Goal: Task Accomplishment & Management: Manage account settings

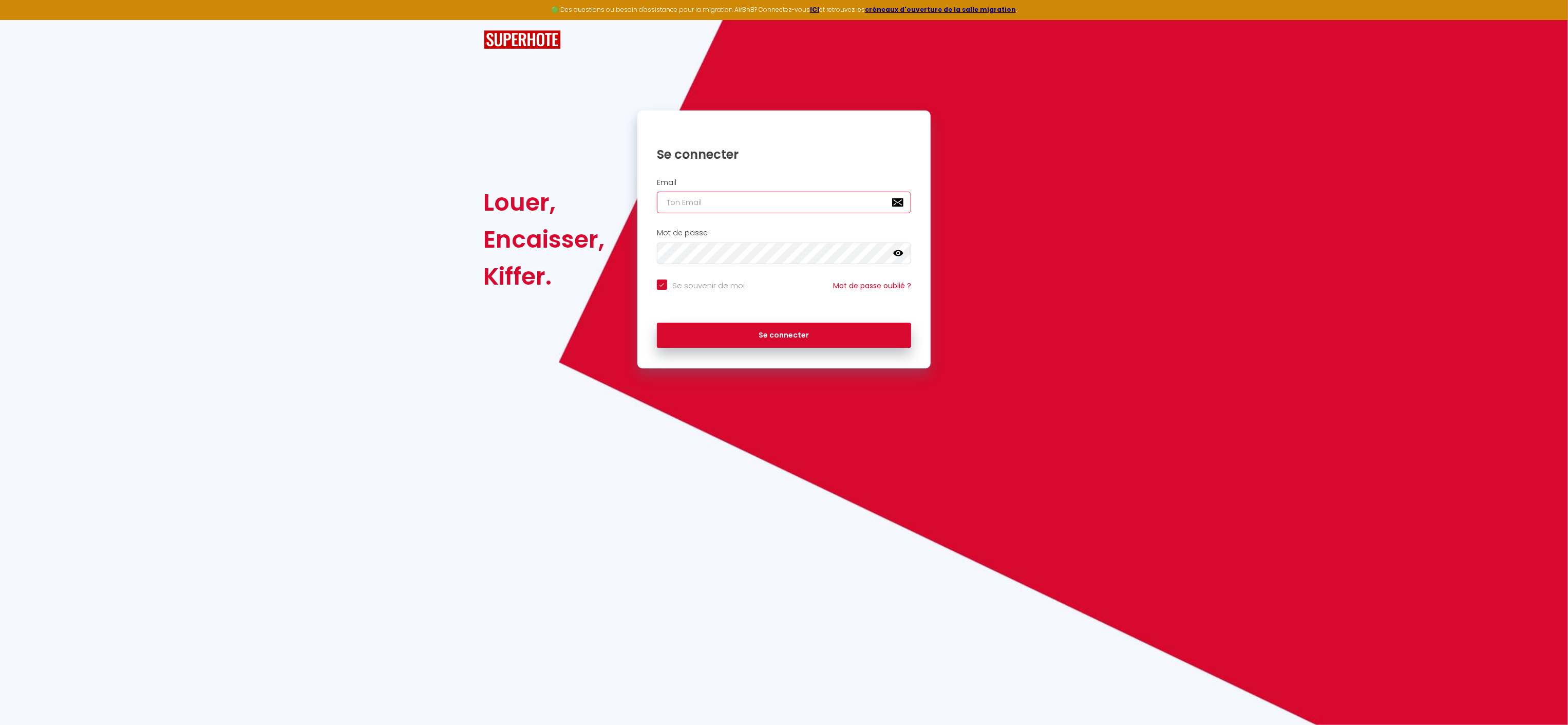
click at [724, 207] on input "email" at bounding box center [784, 203] width 254 height 21
type input "t"
checkbox input "true"
type input "ty"
checkbox input "true"
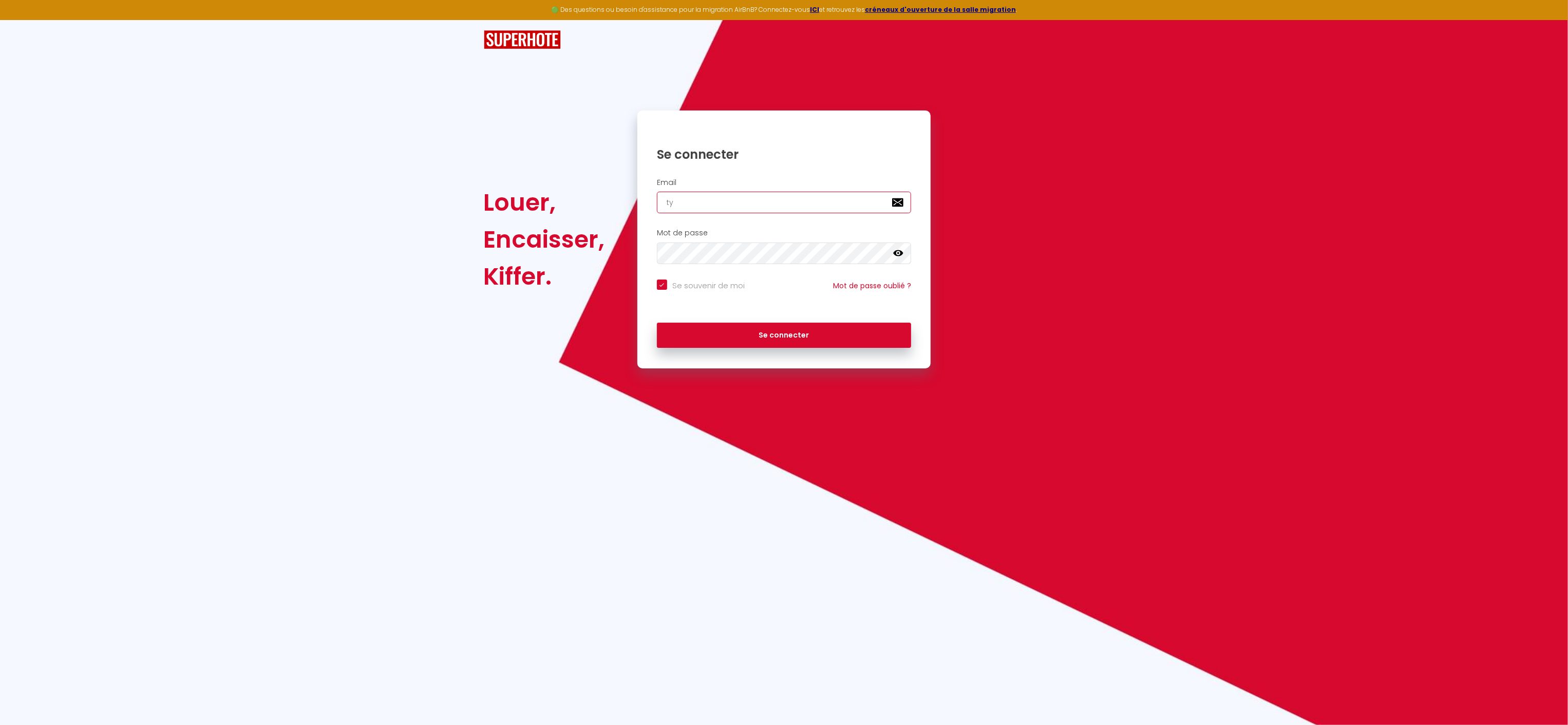
type input "[EMAIL_ADDRESS][DOMAIN_NAME]"
click at [780, 343] on button "Se connecter" at bounding box center [784, 335] width 254 height 26
checkbox input "true"
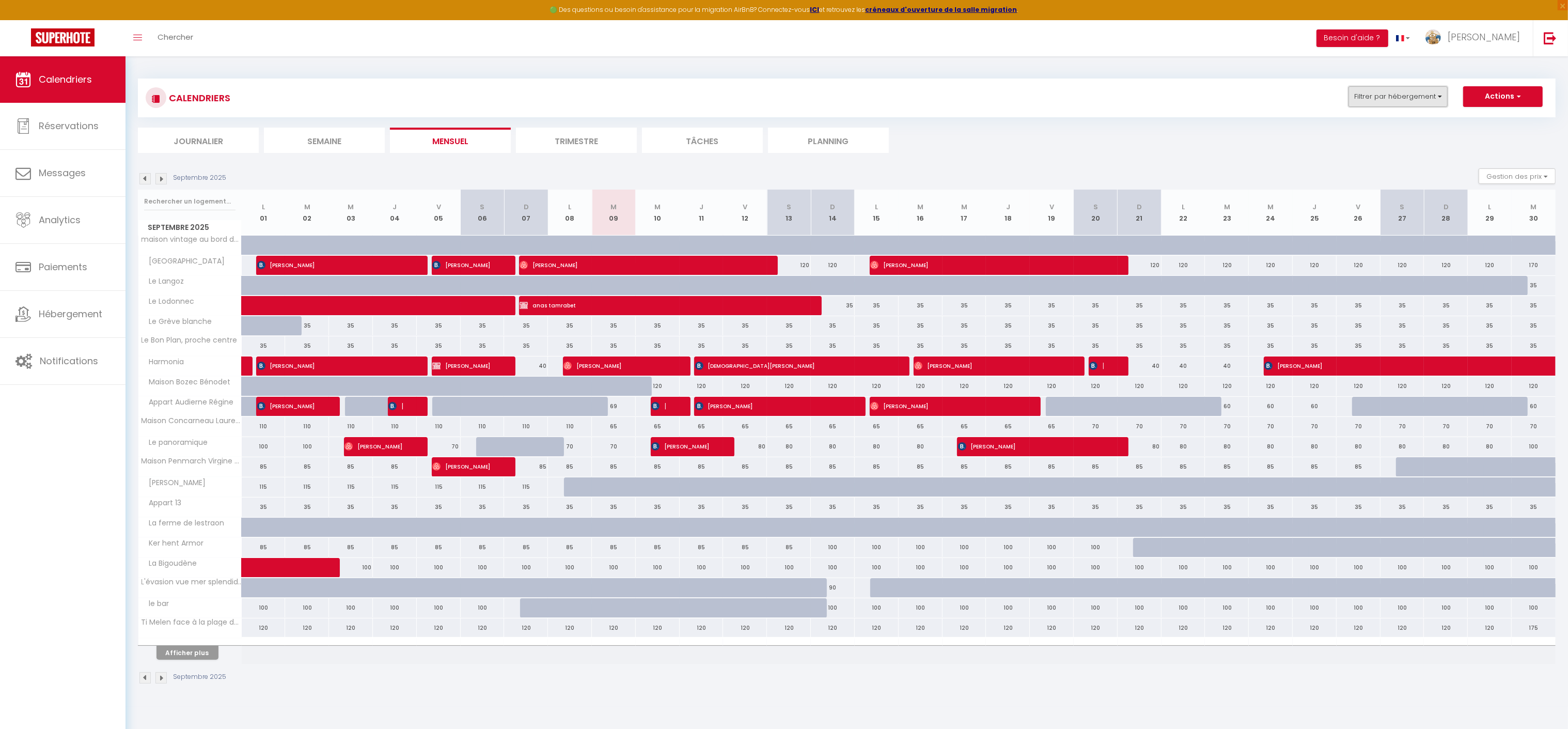
click at [1356, 98] on button "Filtrer par hébergement" at bounding box center [1398, 96] width 99 height 21
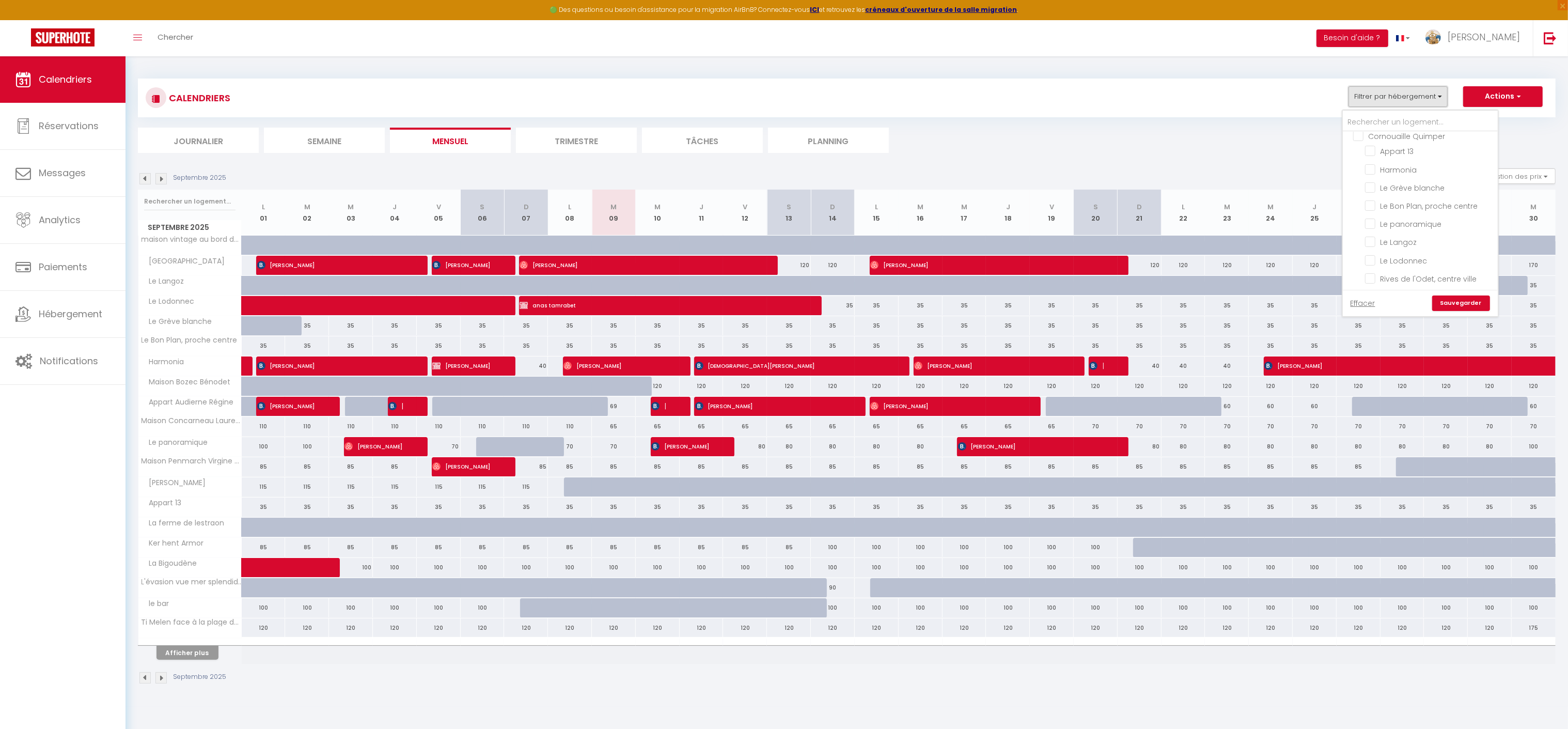
scroll to position [601, 0]
click at [1431, 183] on input "Le Grève blanche" at bounding box center [1429, 178] width 129 height 10
checkbox input "true"
checkbox input "false"
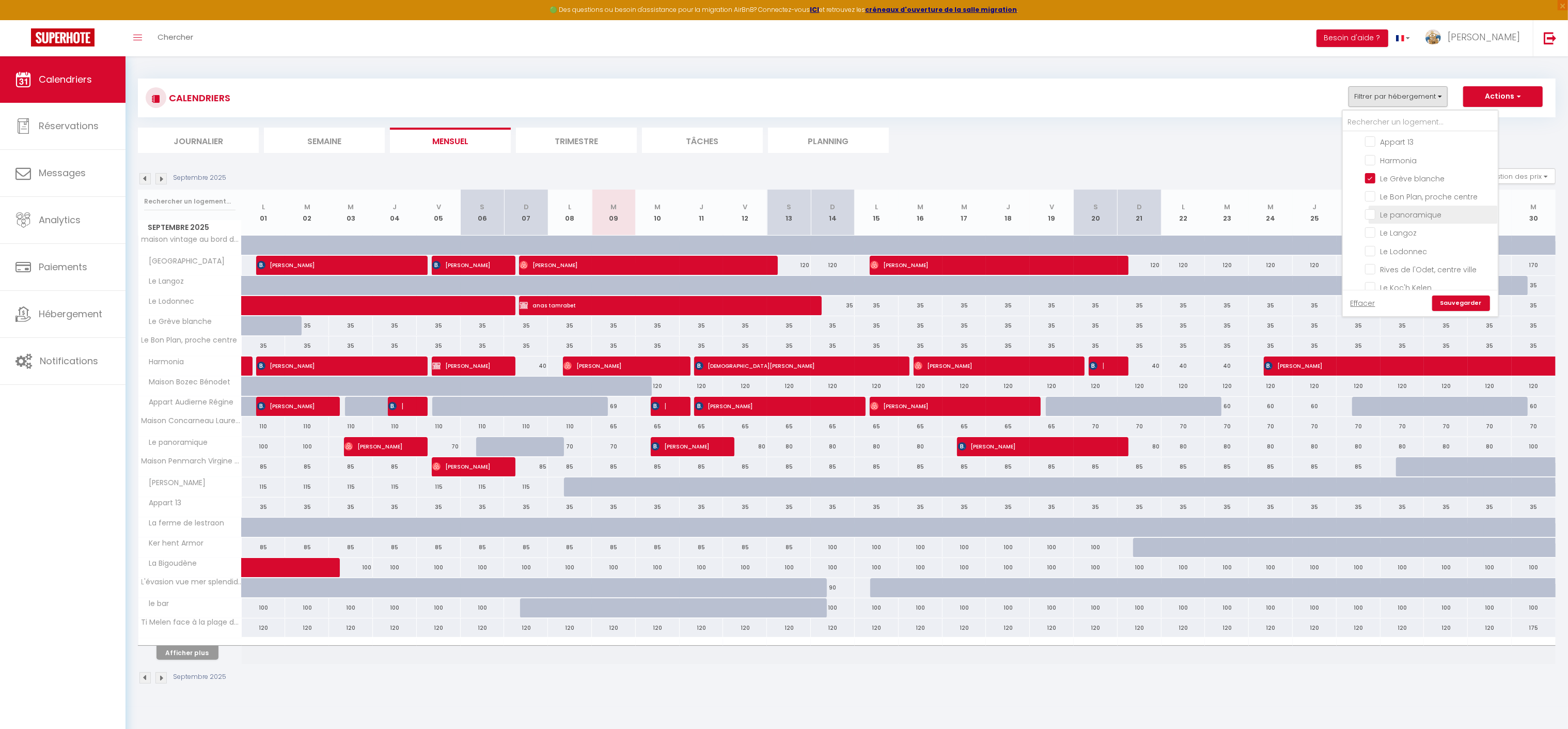
checkbox input "false"
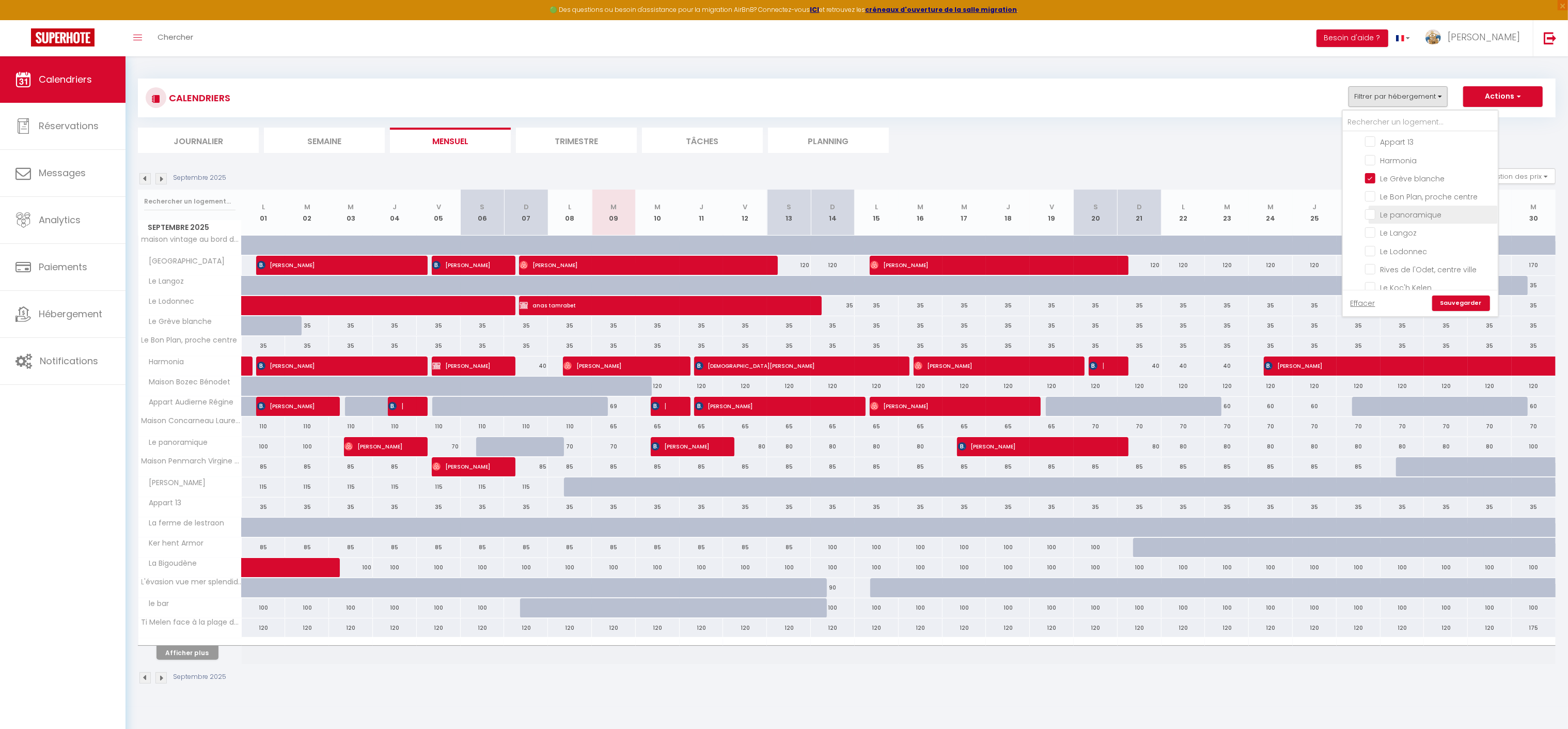
checkbox input "false"
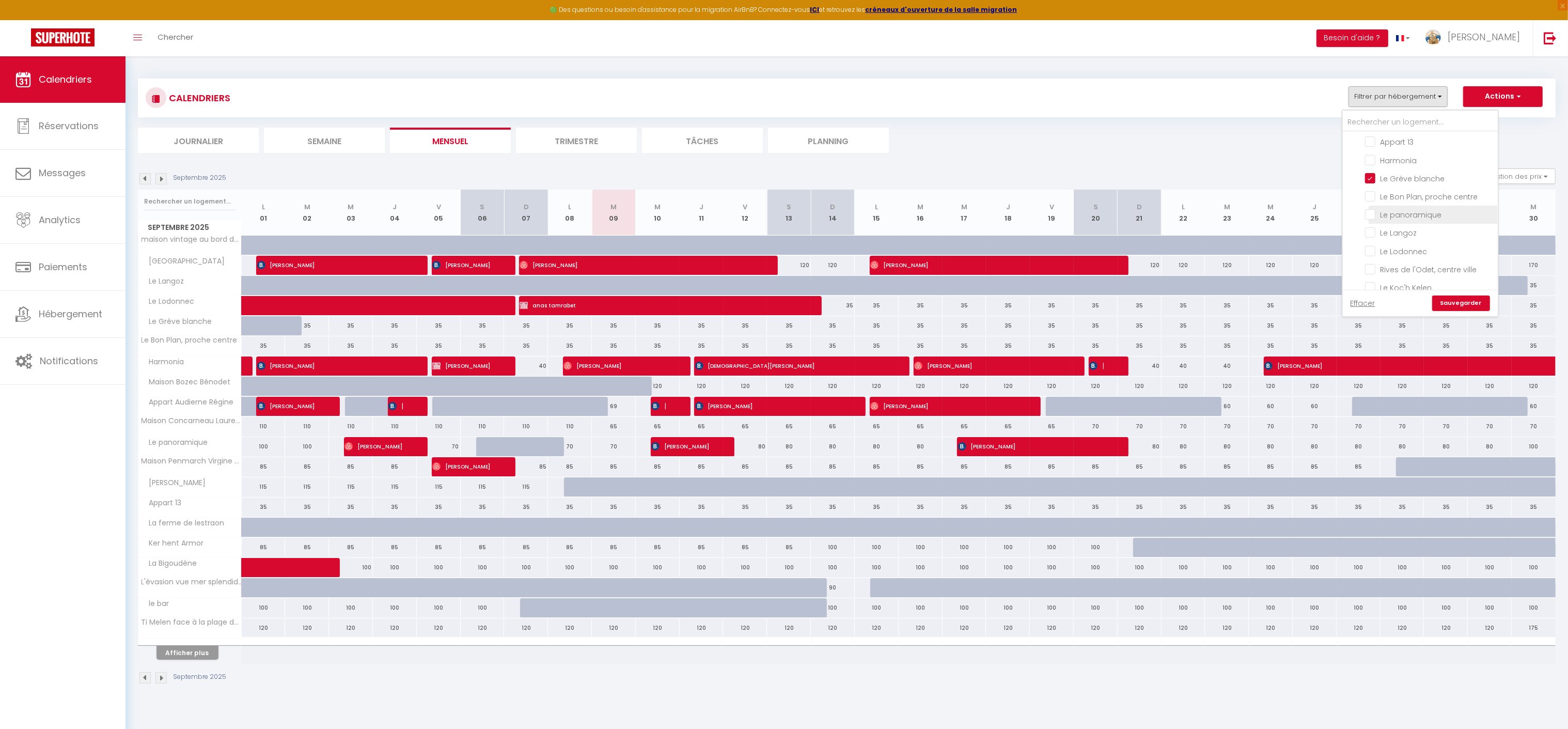
checkbox input "false"
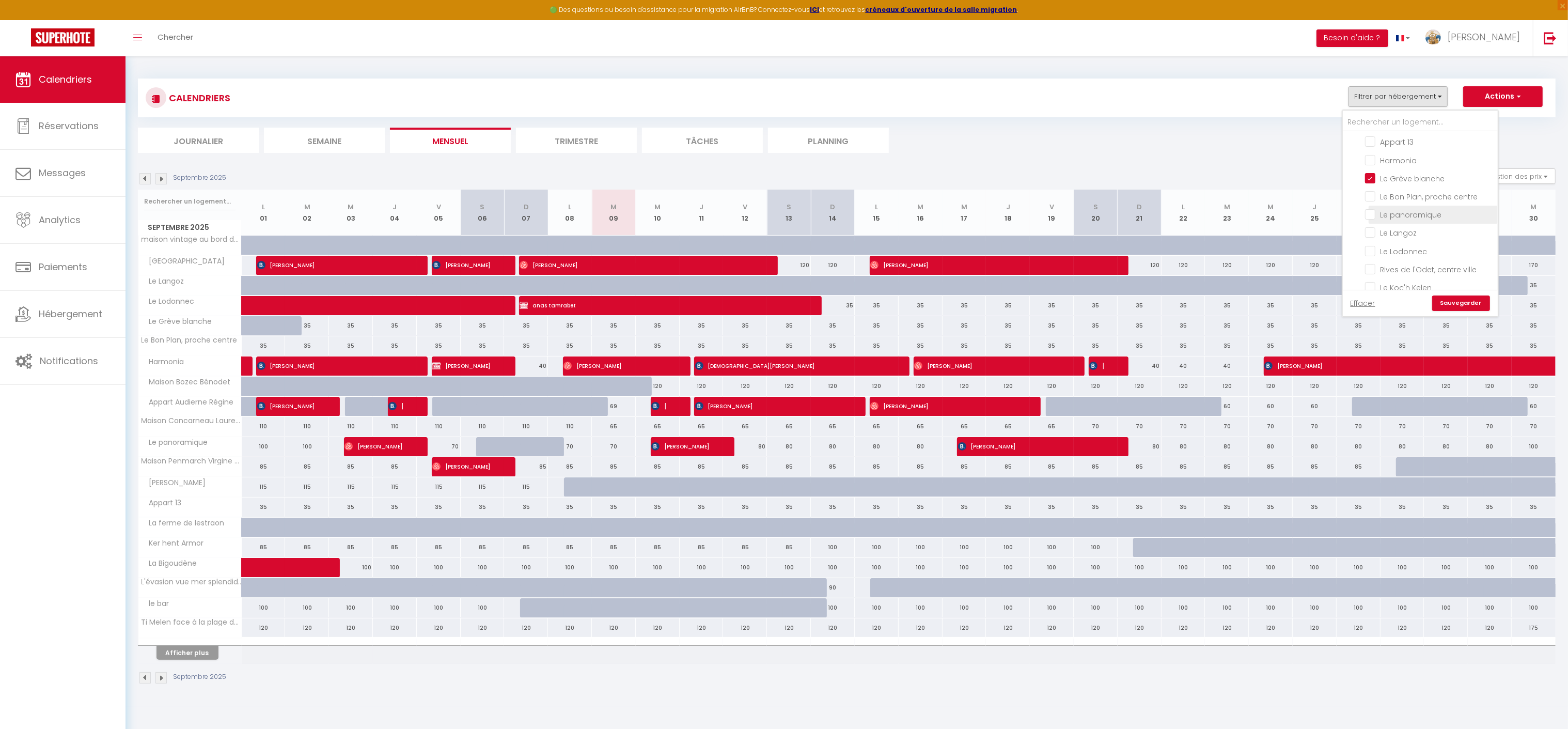
checkbox input "false"
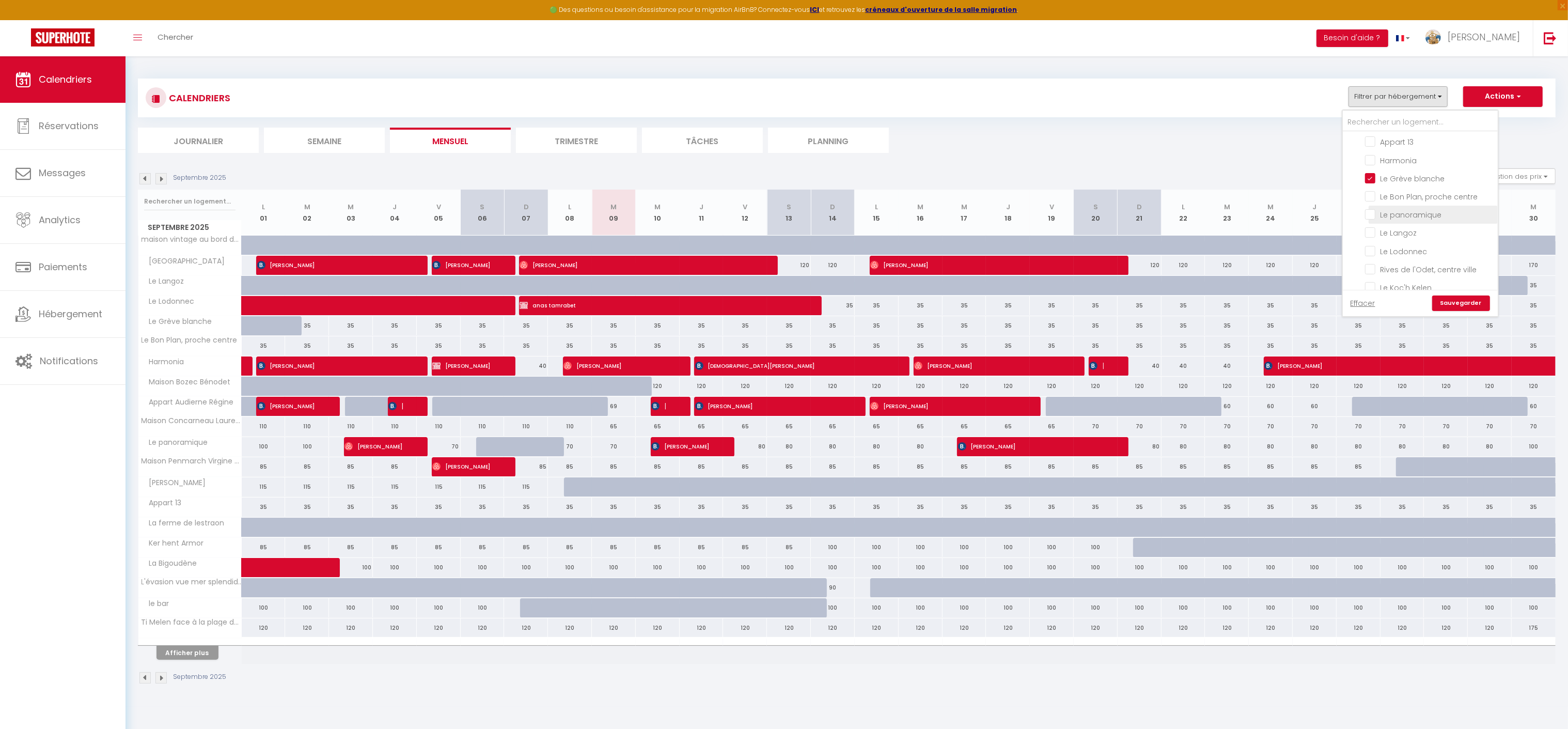
checkbox input "false"
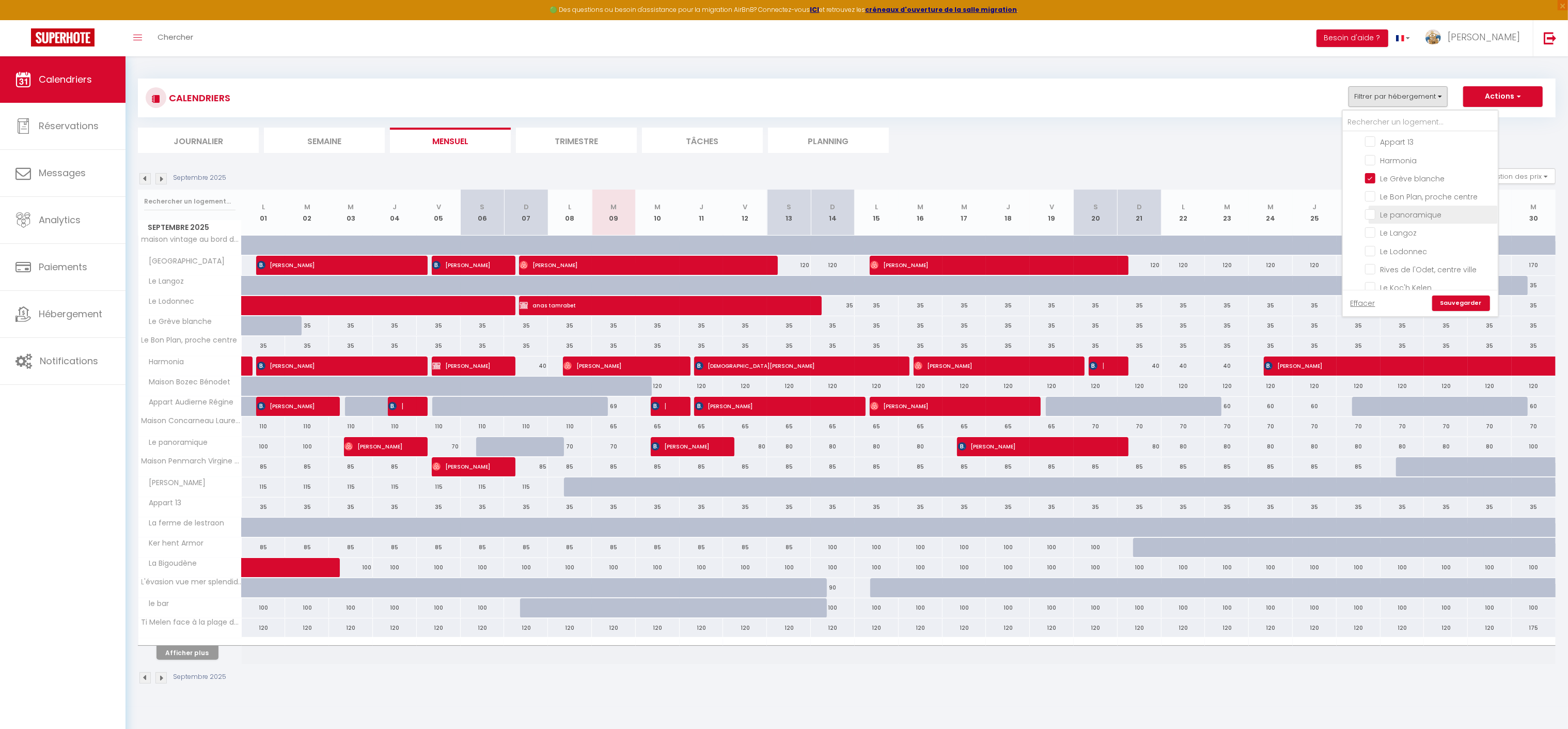
checkbox input "false"
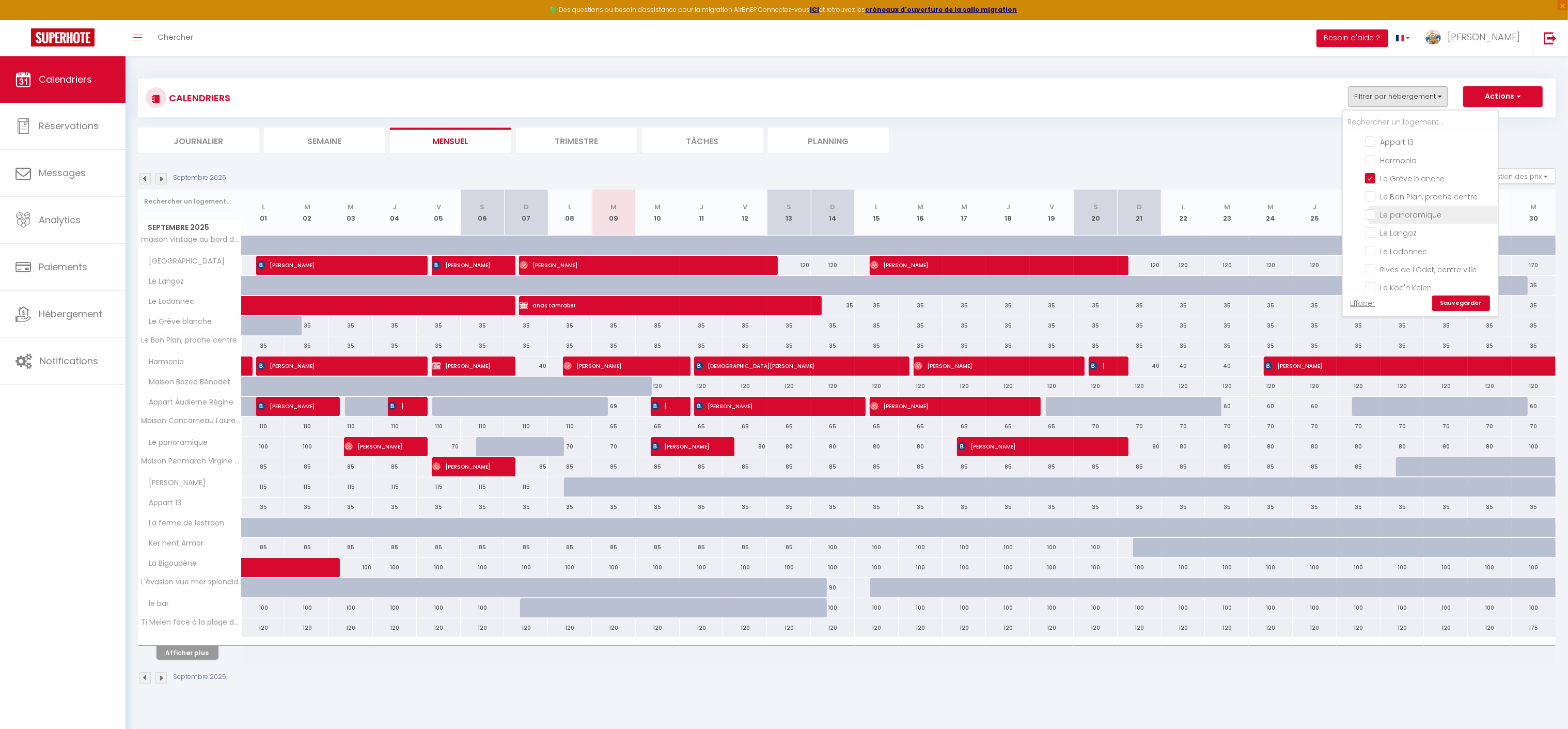
checkbox input "false"
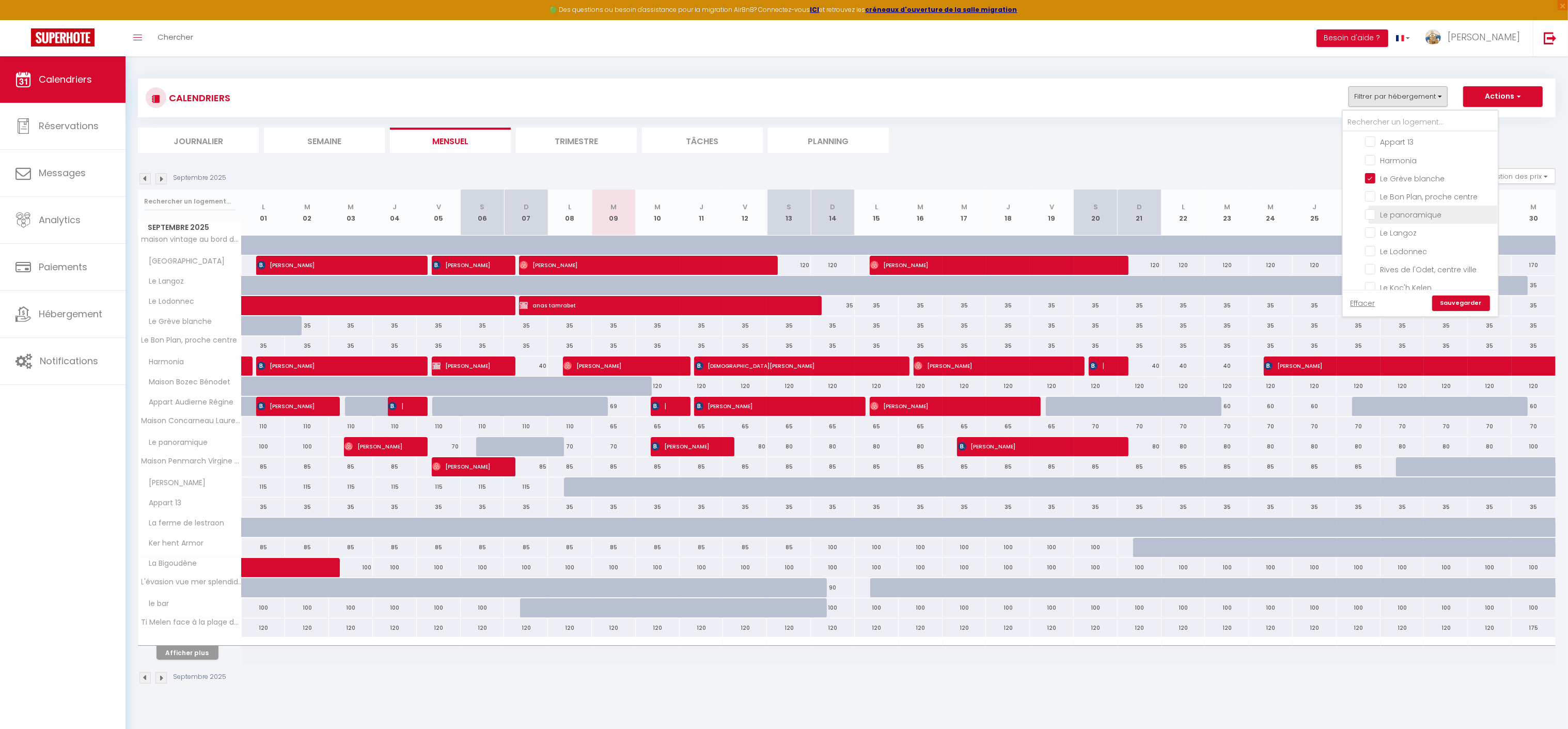
checkbox input "false"
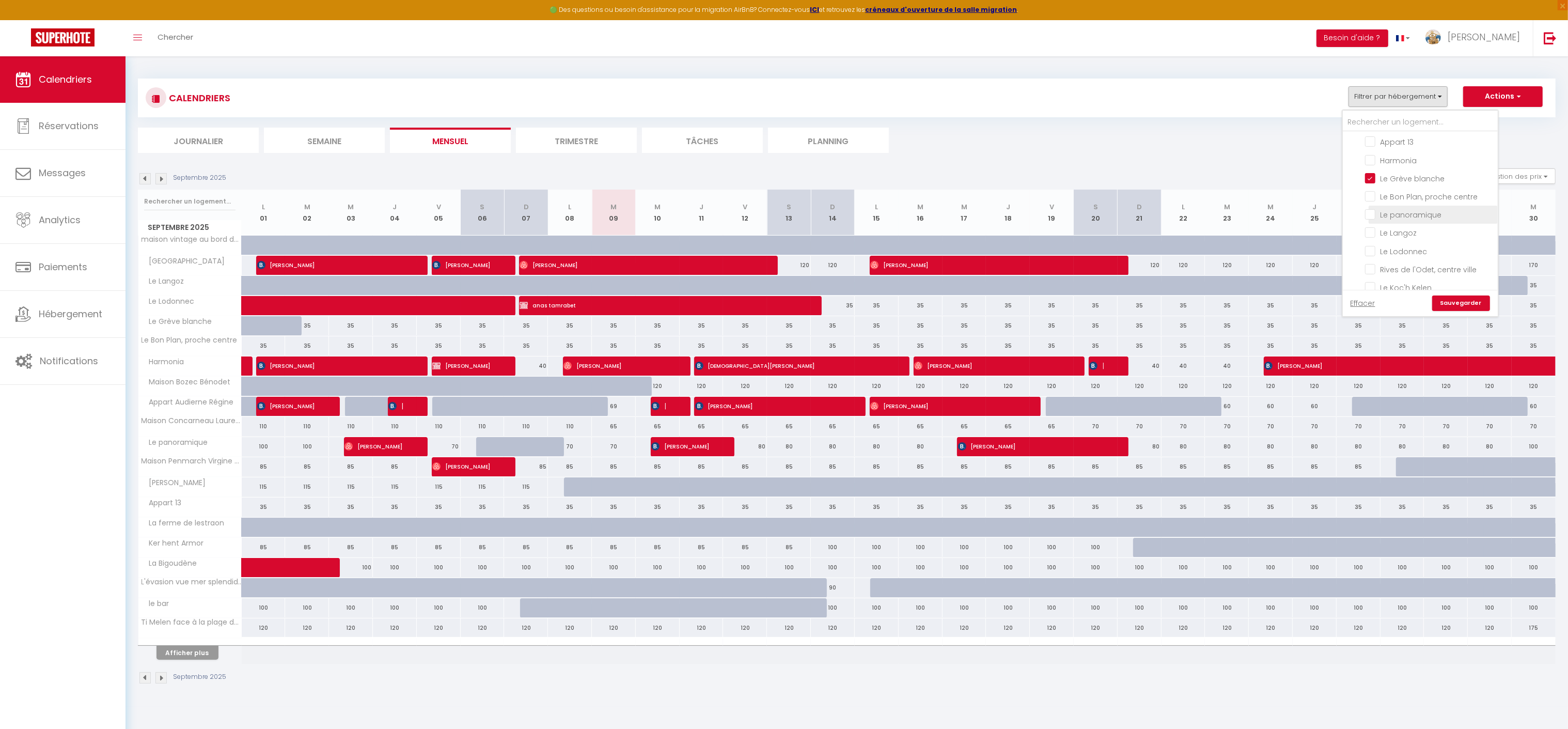
checkbox input "false"
click at [1406, 239] on label "Le Langoz" at bounding box center [1397, 233] width 42 height 11
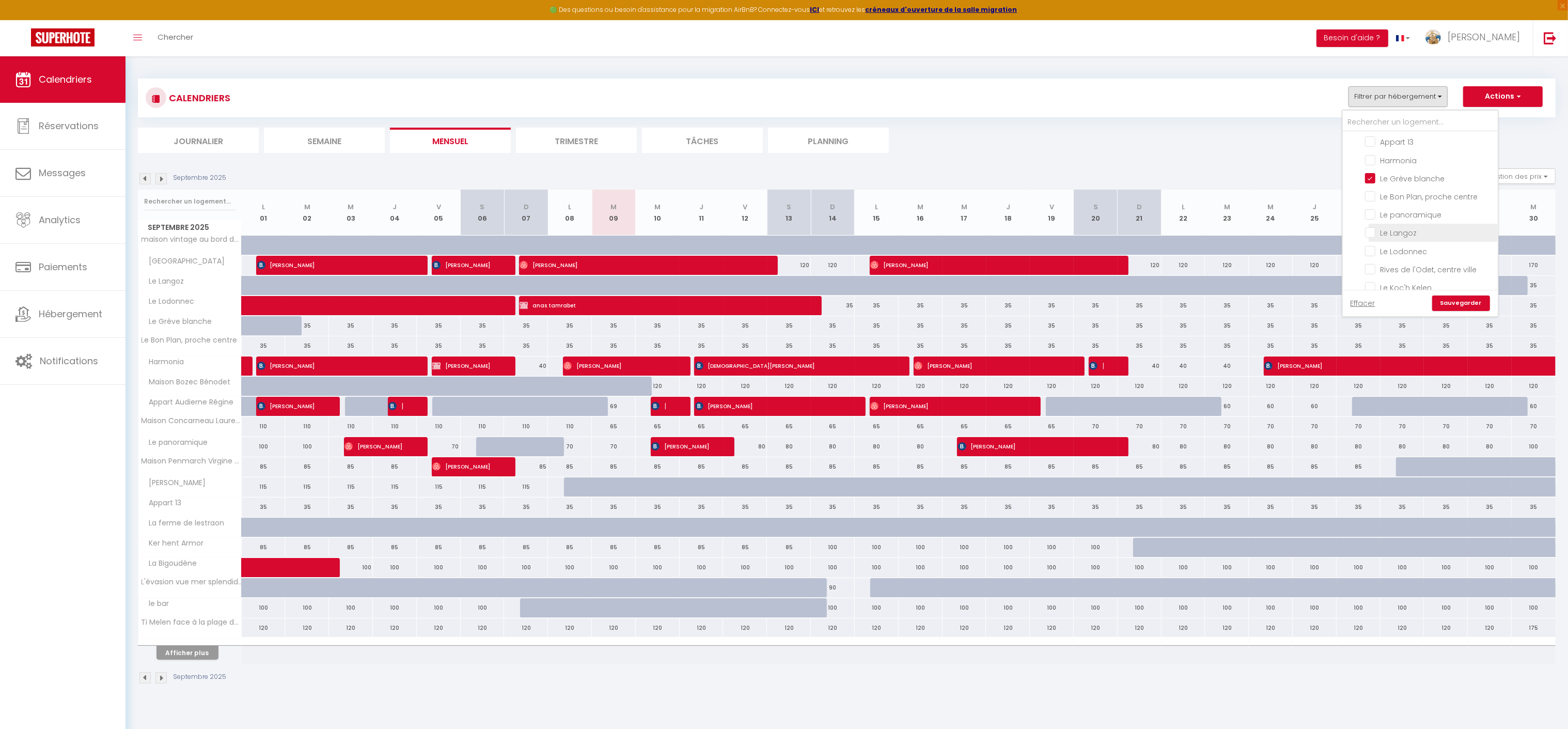
click at [1406, 237] on input "Le Langoz" at bounding box center [1429, 232] width 129 height 10
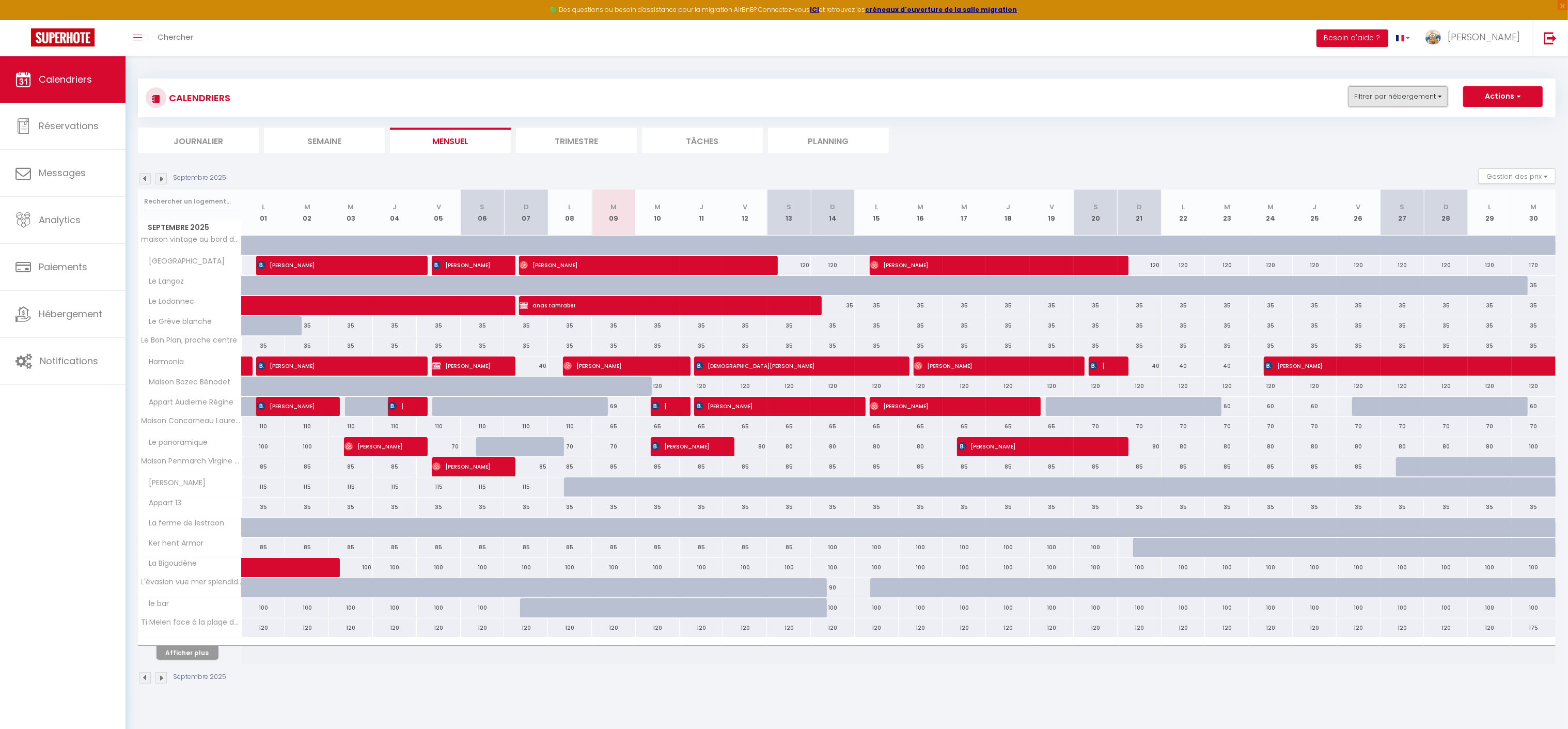
click at [1405, 93] on button "Filtrer par hébergement" at bounding box center [1398, 96] width 99 height 21
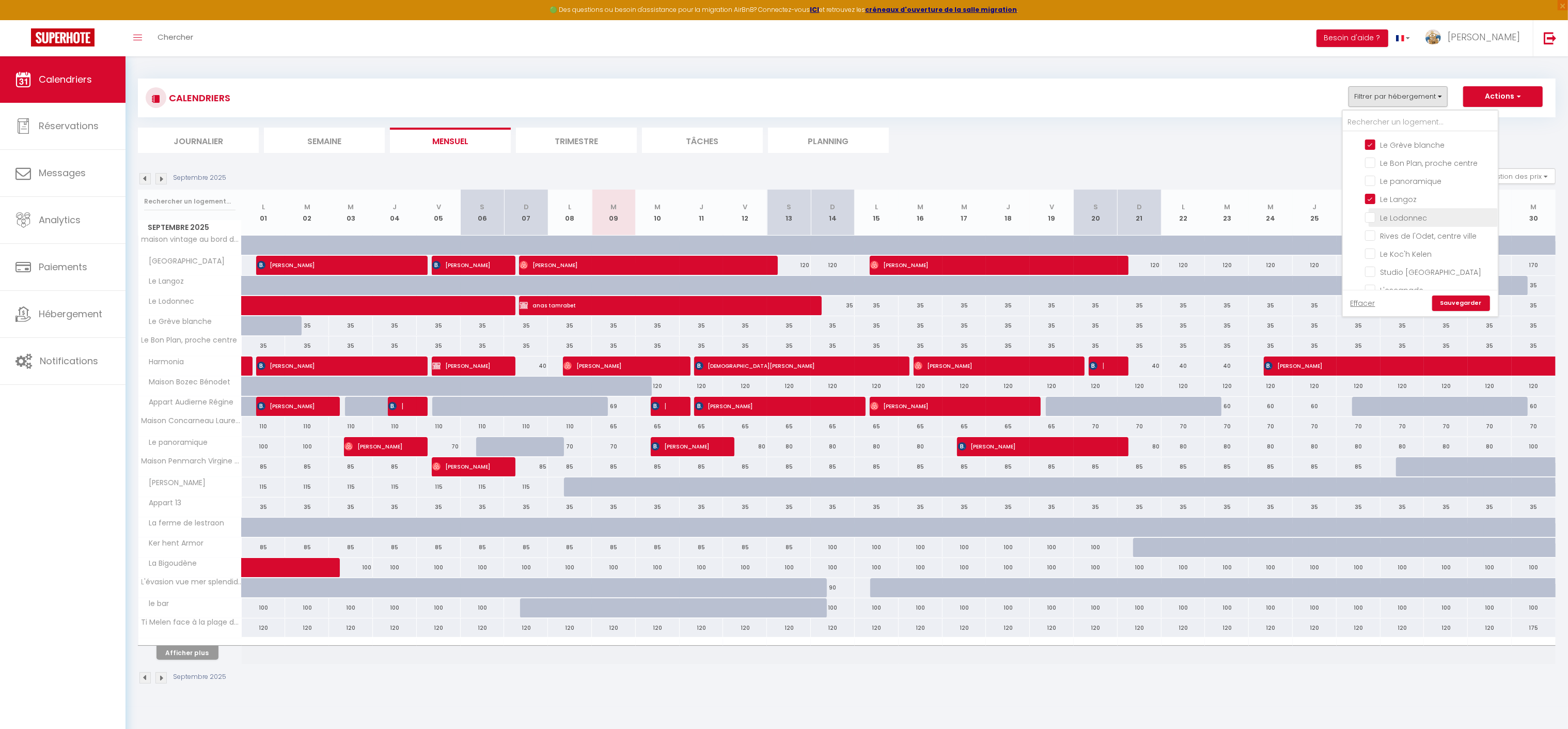
click at [1401, 222] on input "Le Lodonnec" at bounding box center [1429, 216] width 129 height 10
checkbox input "true"
checkbox input "false"
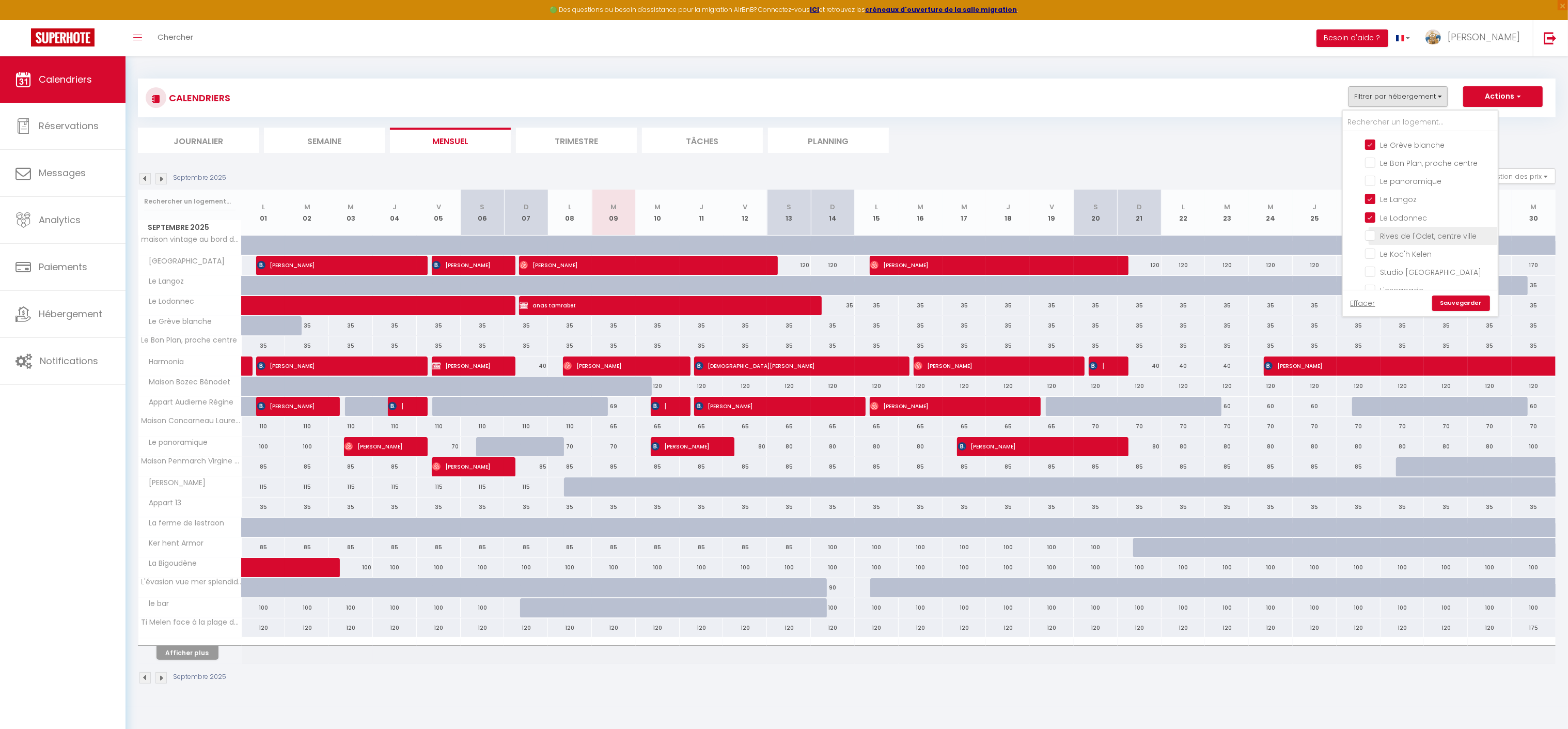
checkbox input "false"
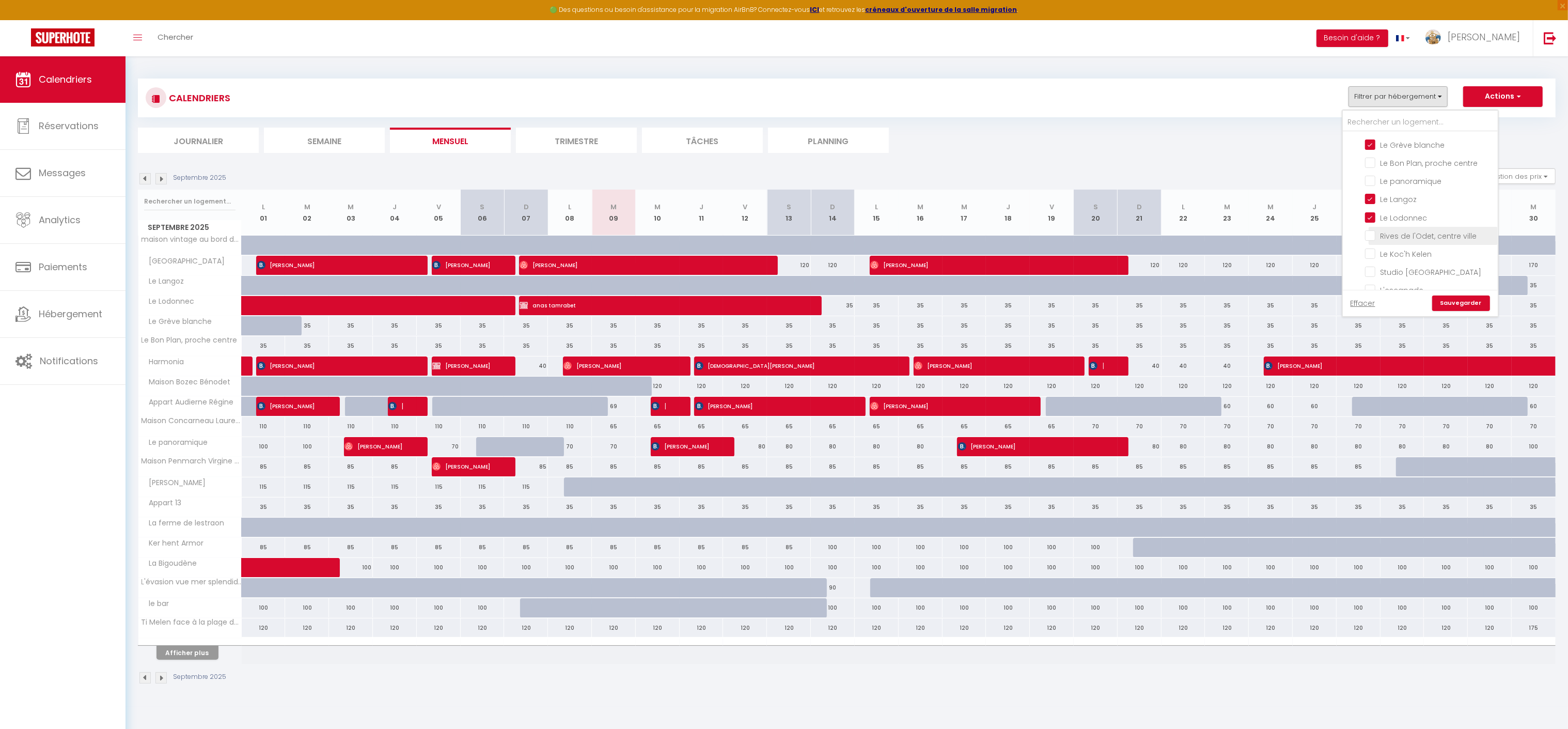
checkbox input "false"
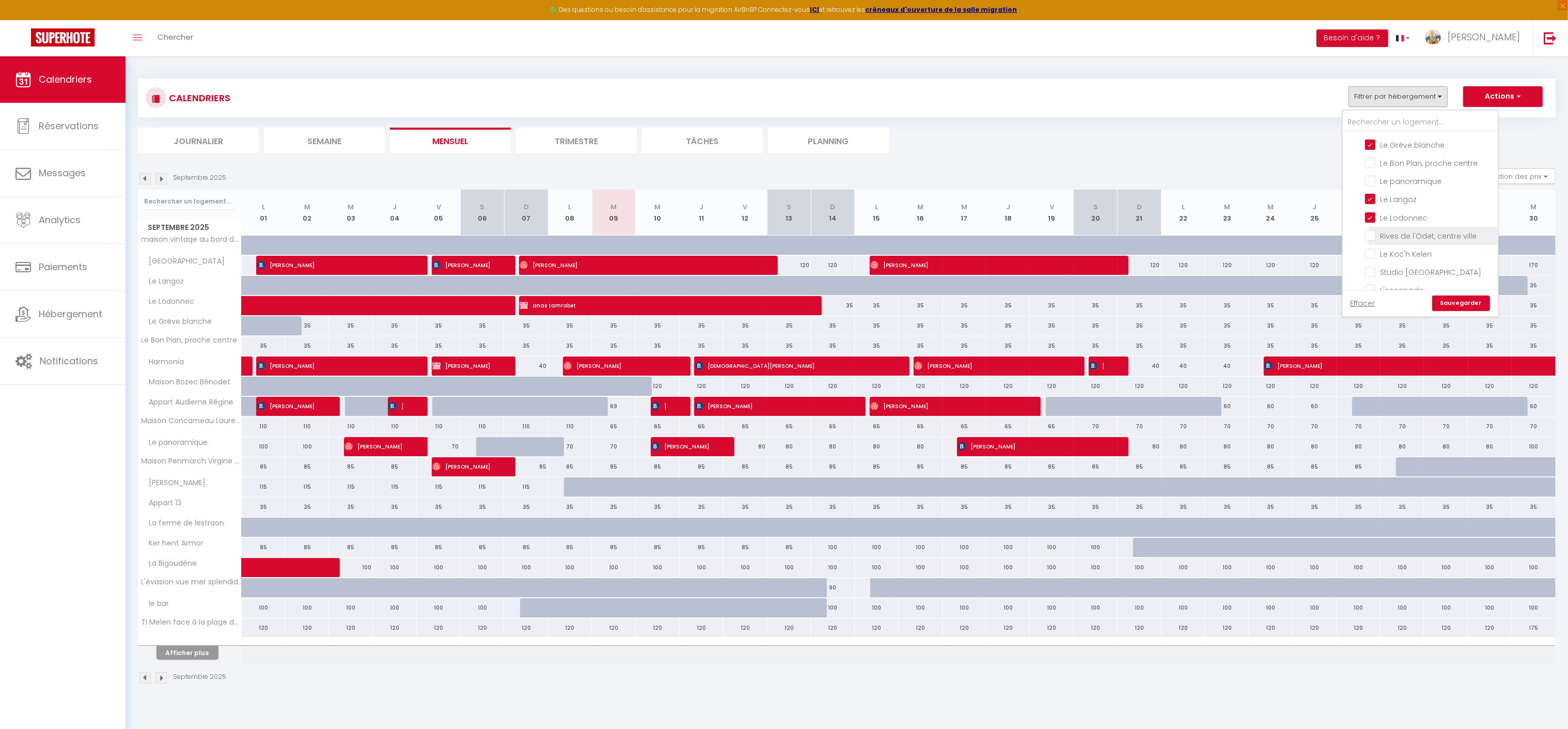
checkbox input "false"
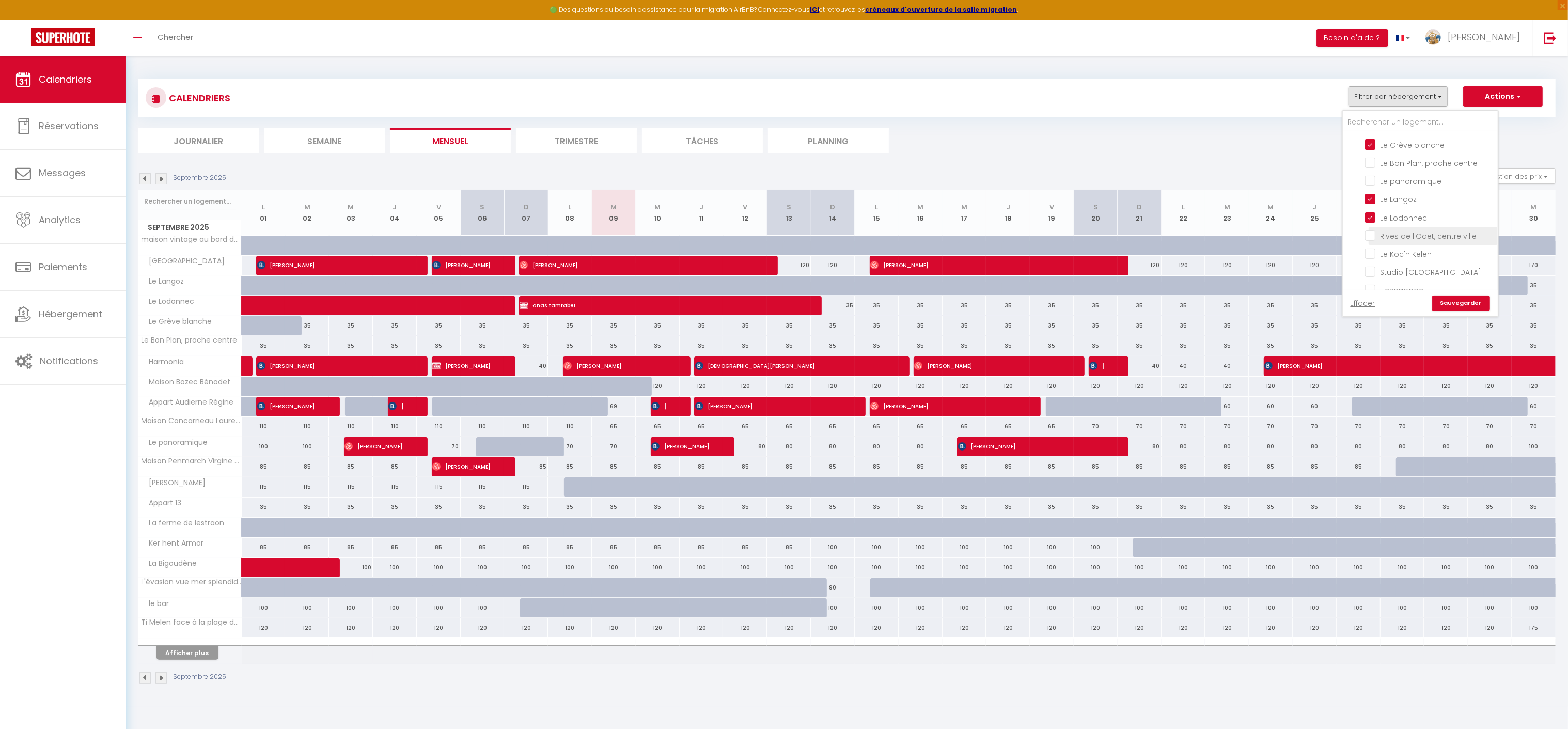
checkbox input "false"
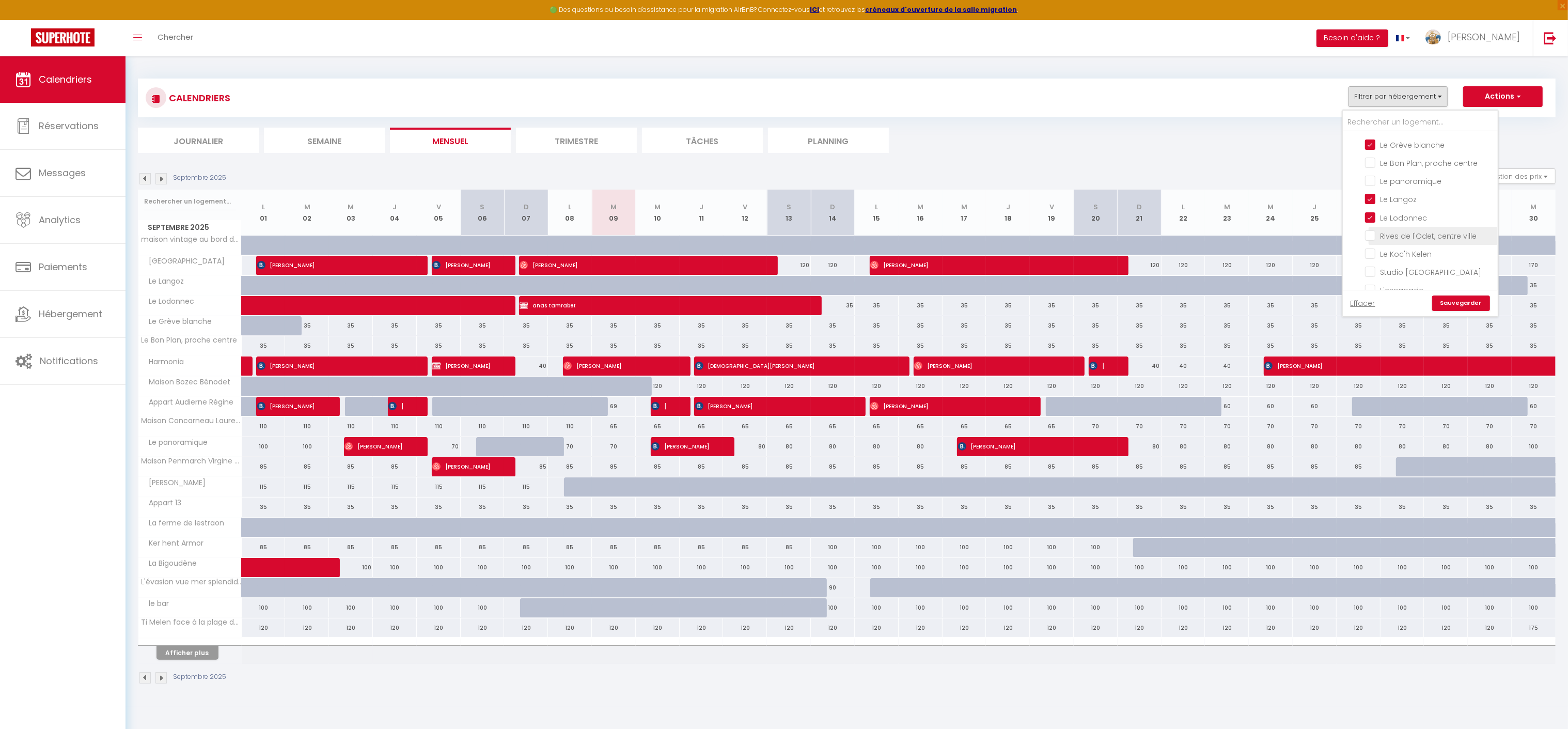
checkbox input "false"
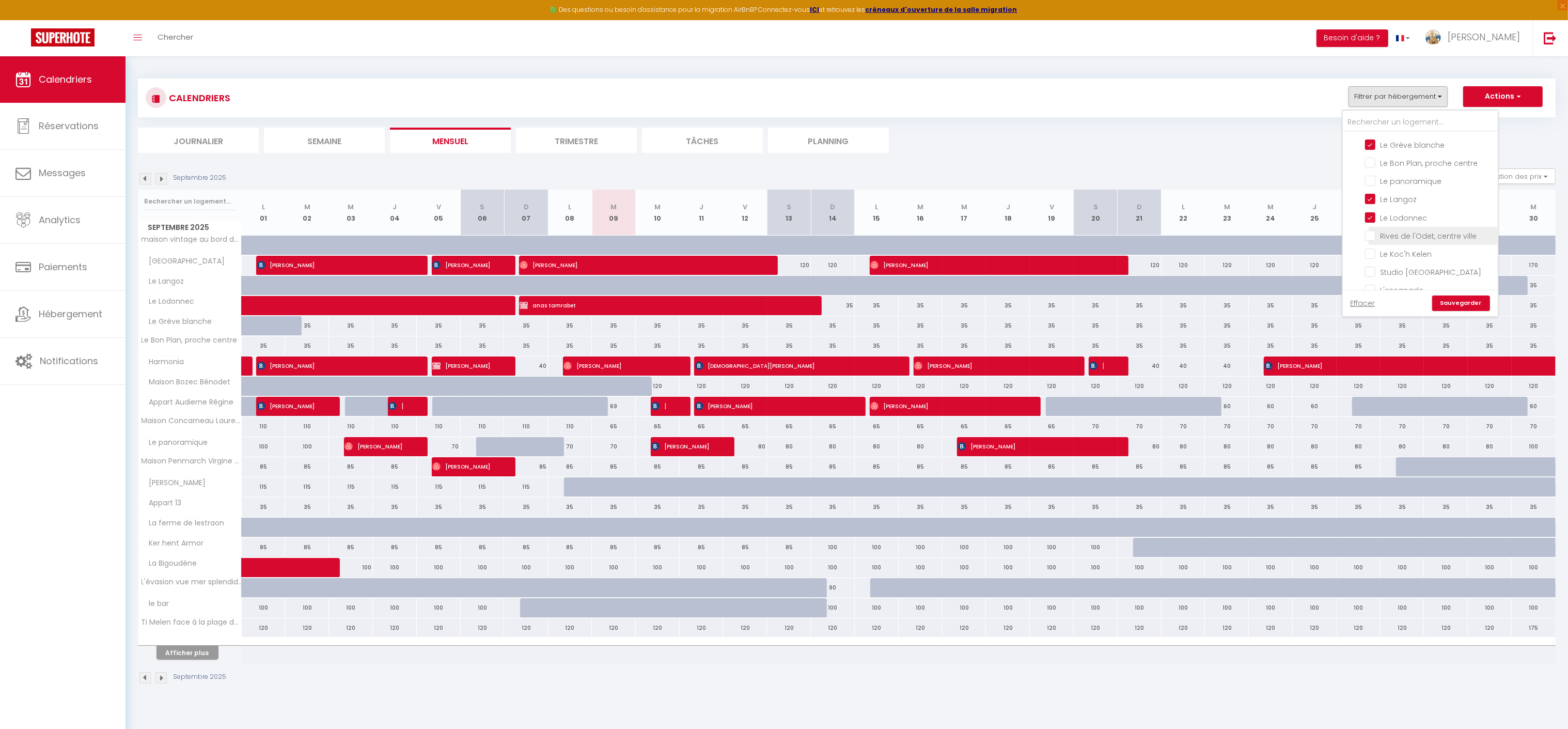
checkbox input "false"
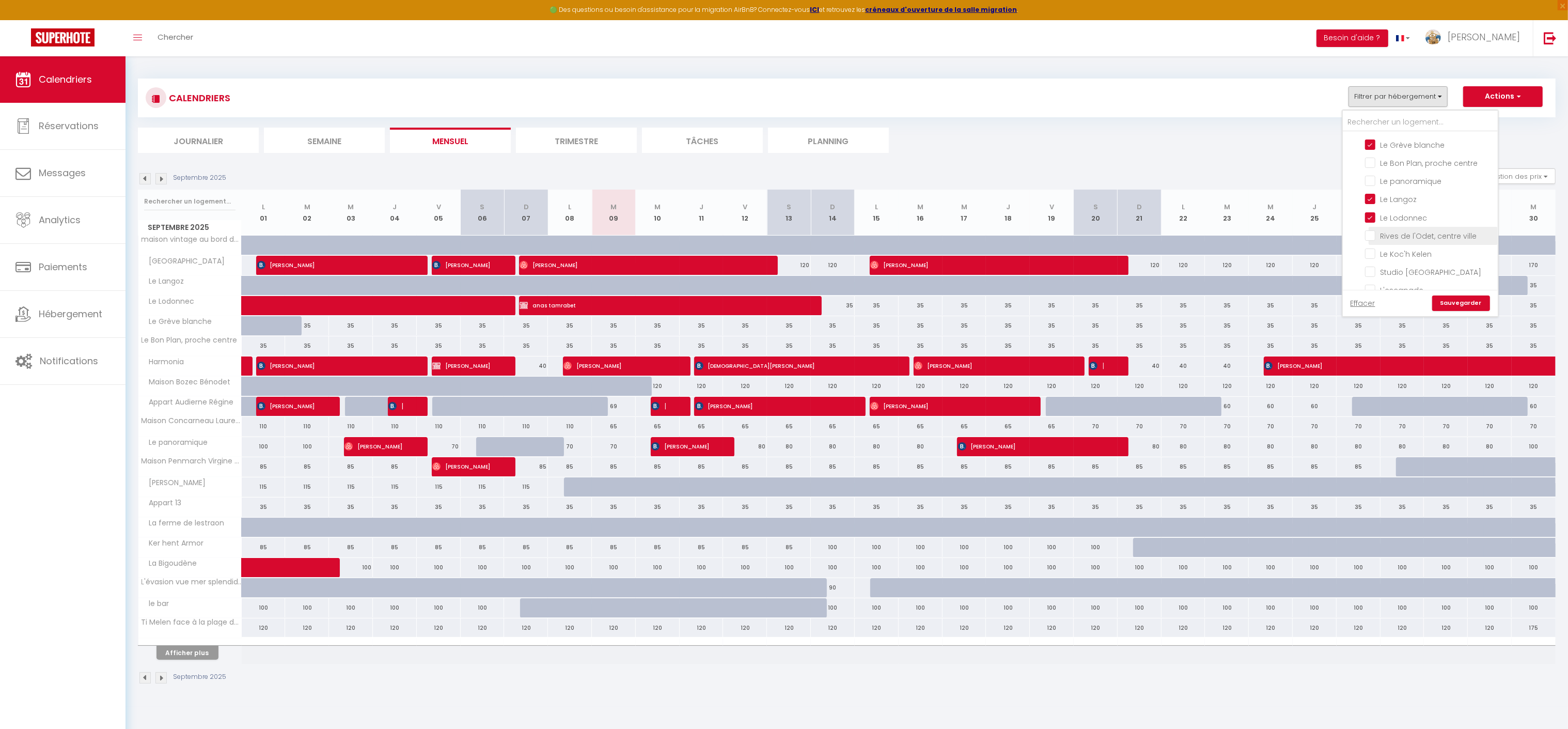
checkbox input "false"
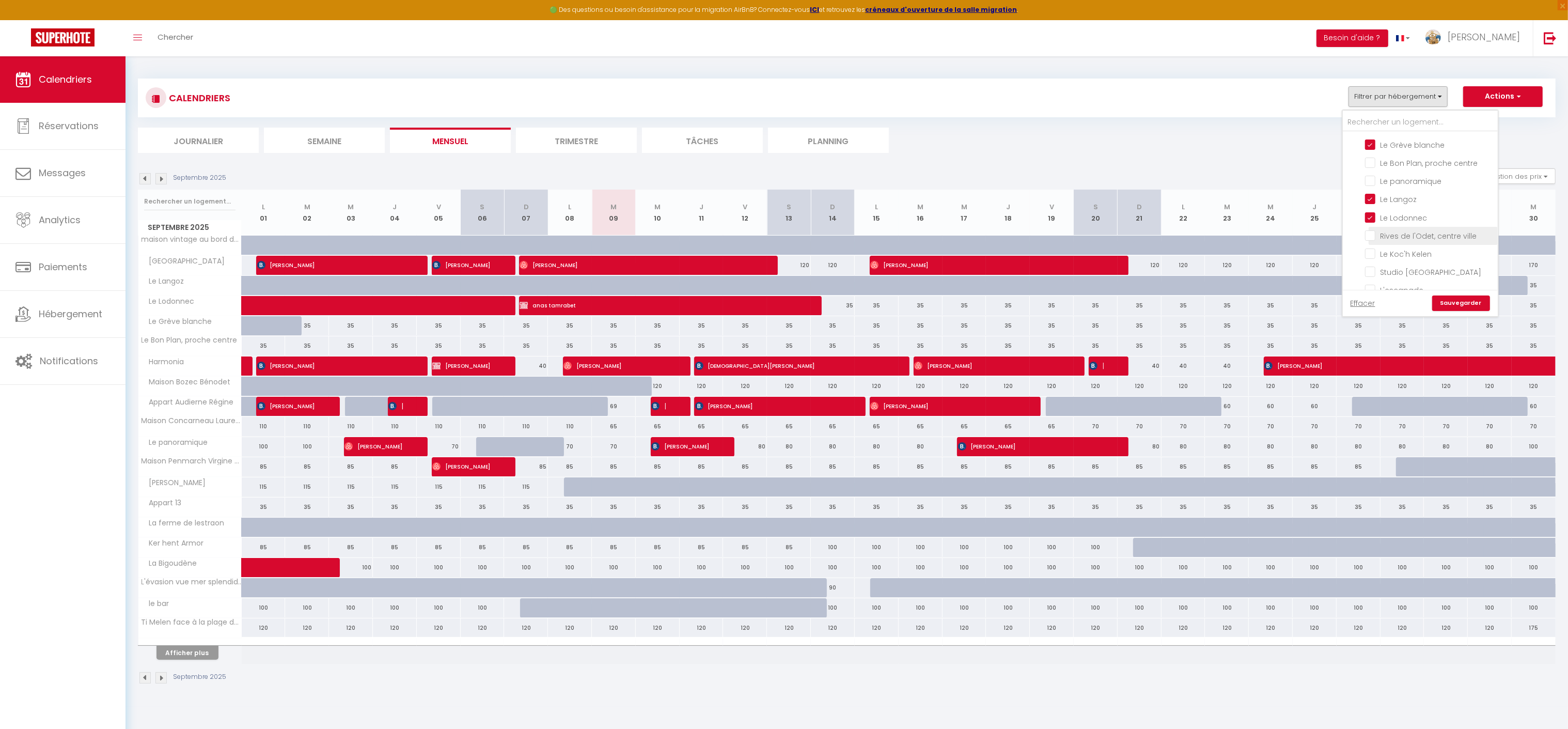
checkbox input "false"
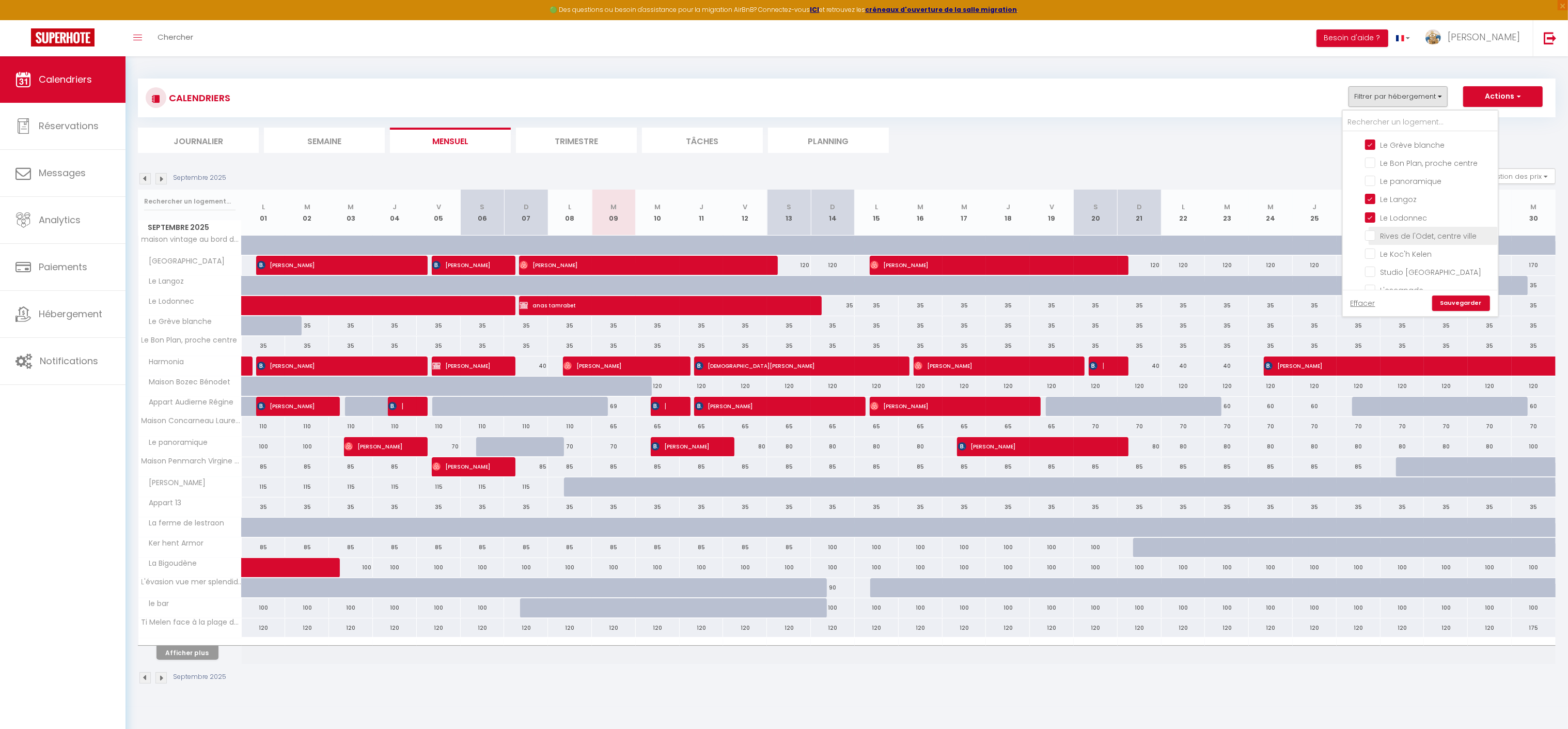
checkbox input "false"
click at [1459, 299] on link "Sauvegarder" at bounding box center [1461, 303] width 58 height 15
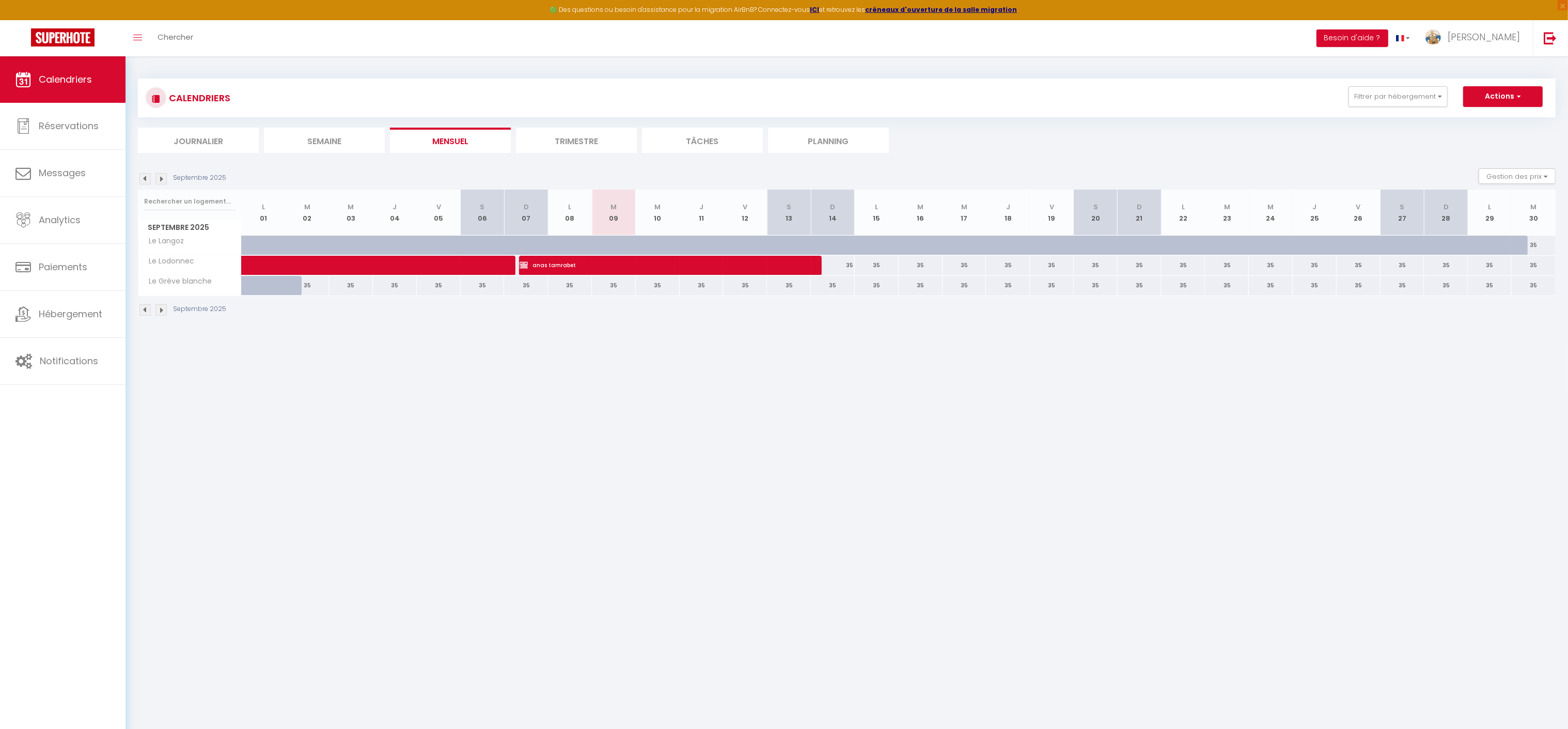
click at [608, 288] on div "35" at bounding box center [614, 285] width 44 height 19
type input "35"
type input "[DATE]"
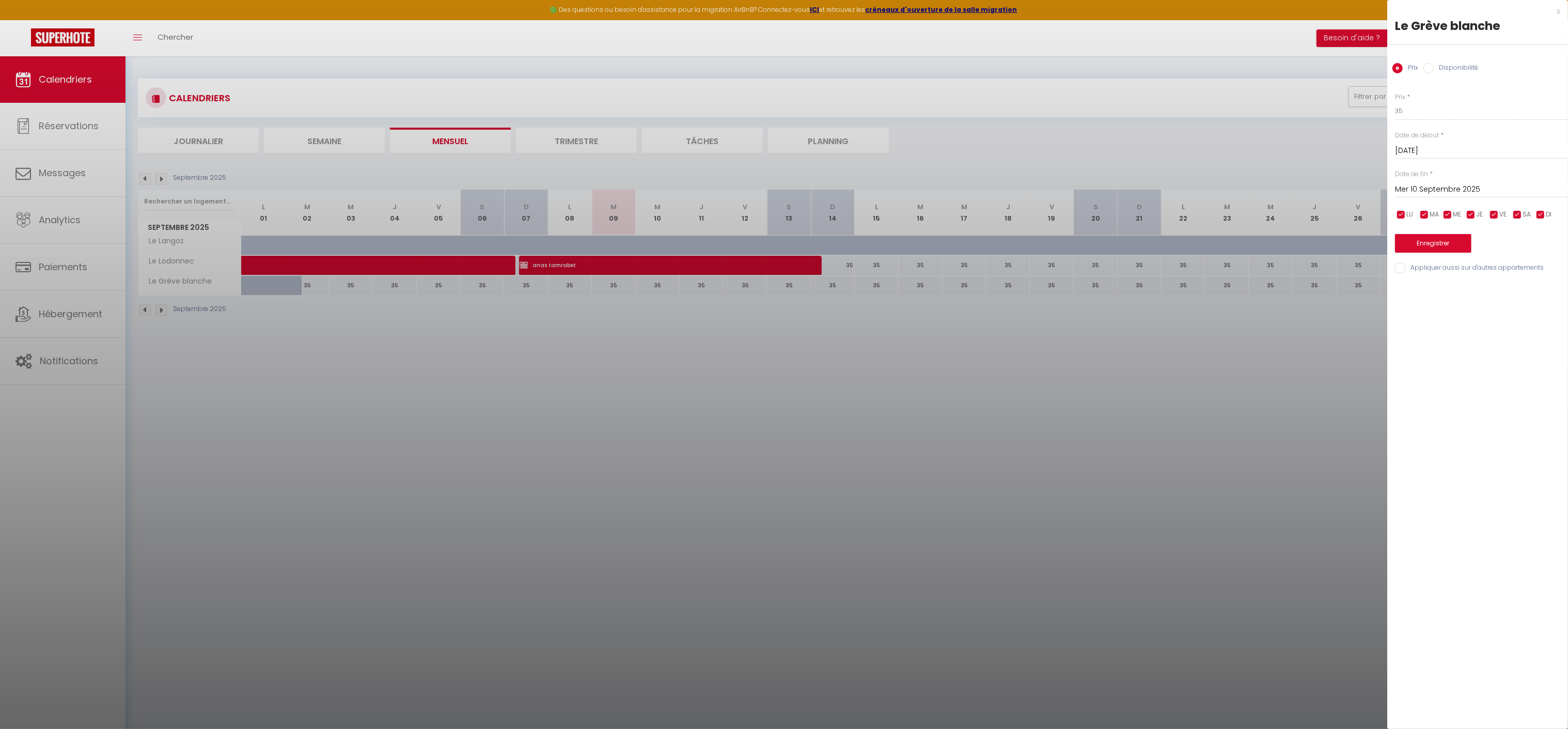
click at [1501, 186] on input "Mer 10 Septembre 2025" at bounding box center [1482, 190] width 173 height 13
click at [1454, 330] on span "30" at bounding box center [1450, 331] width 22 height 21
type input "[DATE]"
click at [1462, 73] on label "Disponibilité" at bounding box center [1456, 68] width 44 height 11
click at [1434, 73] on input "Disponibilité" at bounding box center [1428, 68] width 10 height 10
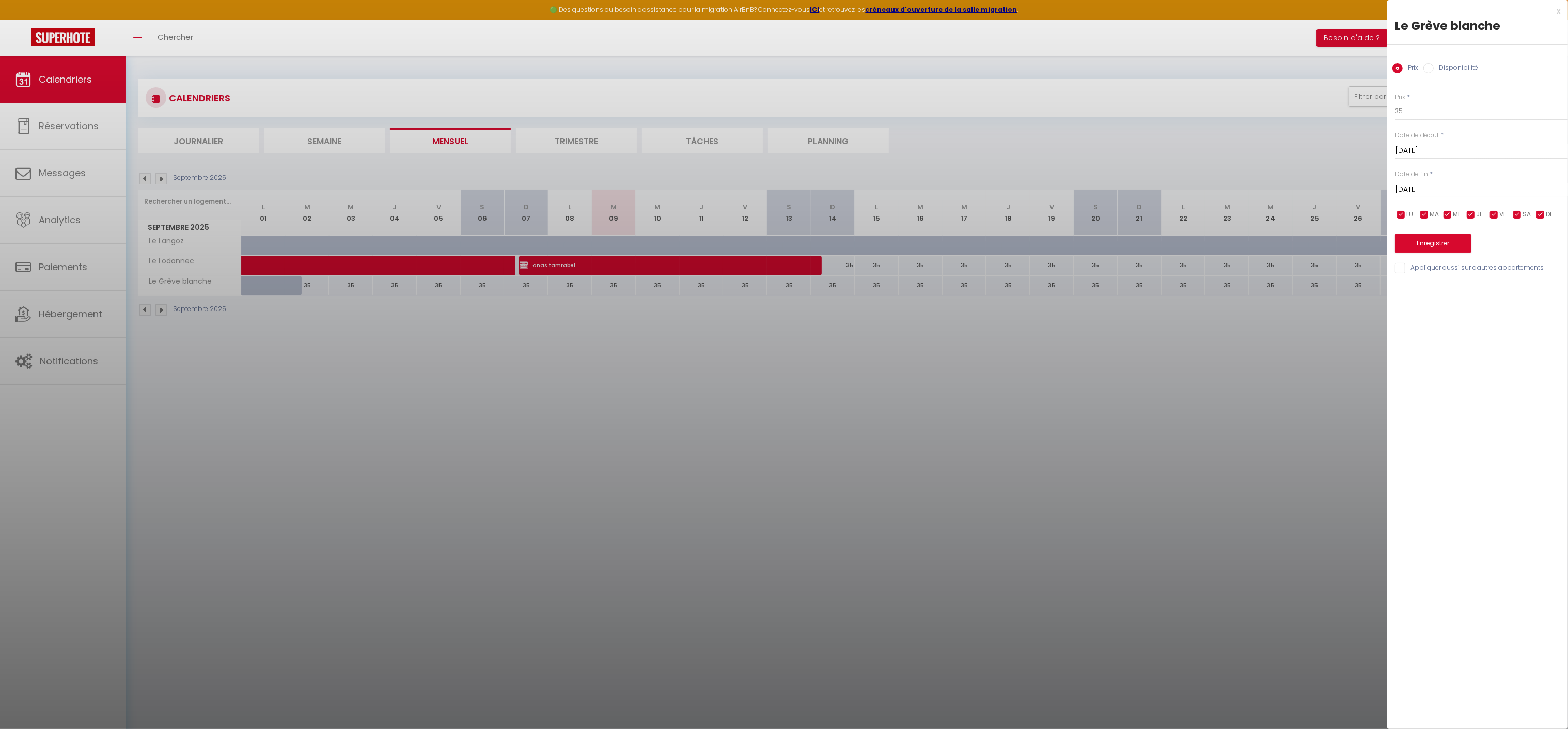
radio input "true"
radio input "false"
click at [1445, 119] on select "Disponible Indisponible" at bounding box center [1482, 111] width 173 height 19
select select "0"
click at [1395, 102] on select "Disponible Indisponible" at bounding box center [1482, 111] width 173 height 19
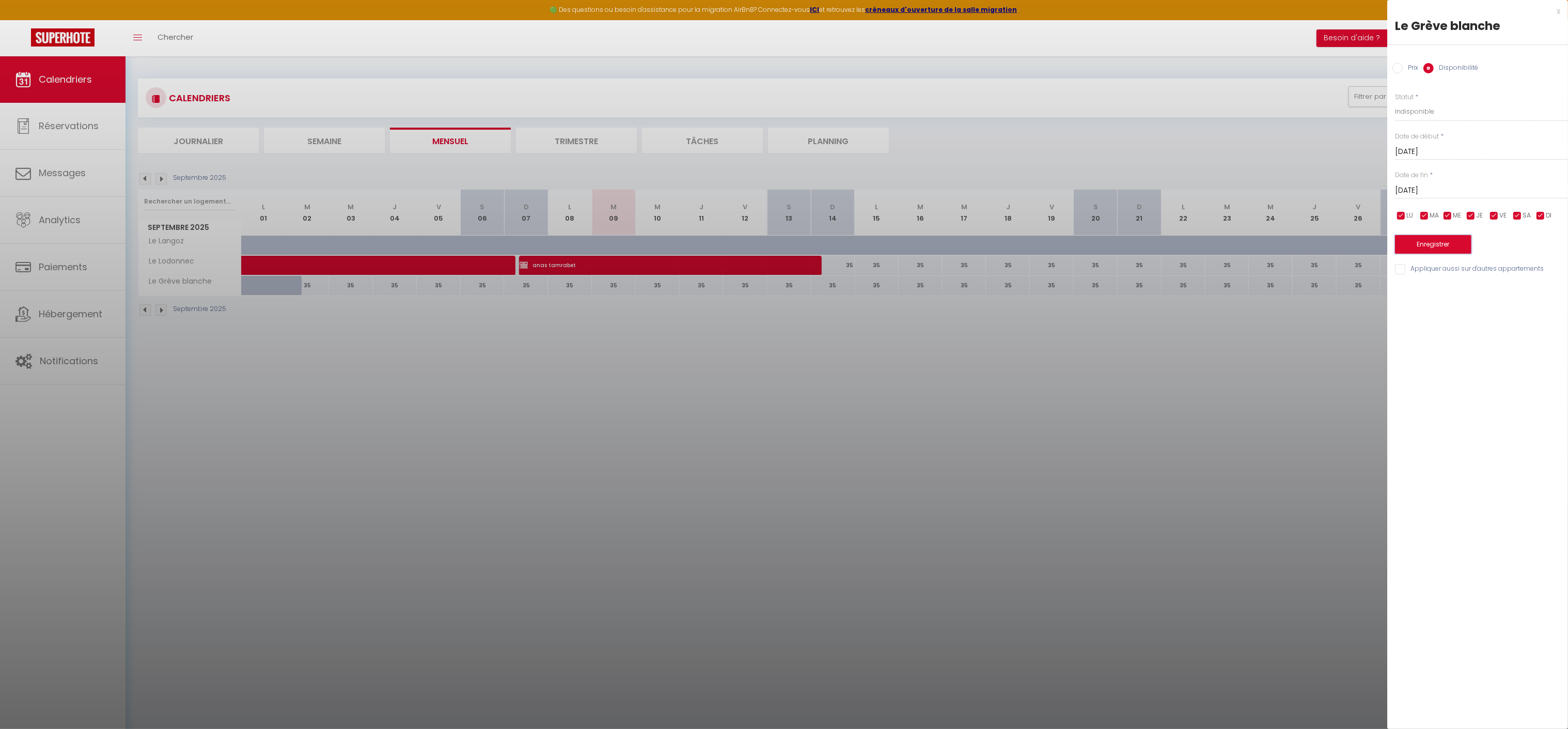
click at [1430, 238] on button "Enregistrer" at bounding box center [1433, 245] width 76 height 19
